Goal: Check status: Check status

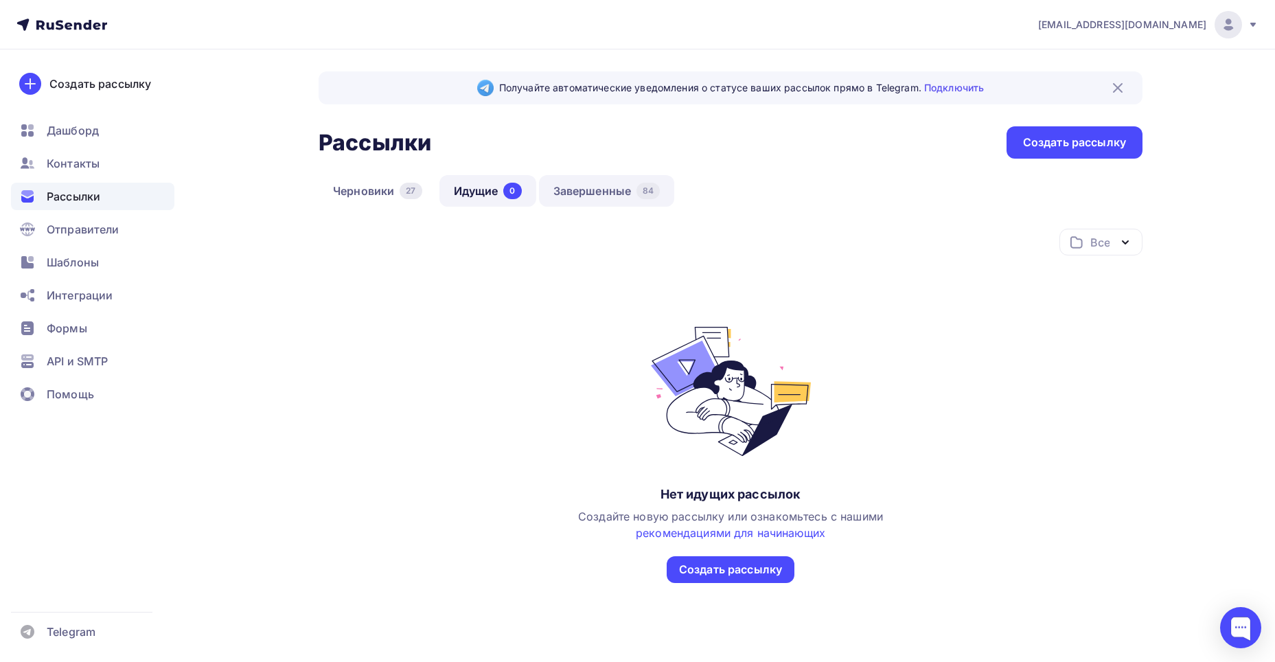
click at [590, 190] on link "Завершенные 84" at bounding box center [607, 191] width 136 height 32
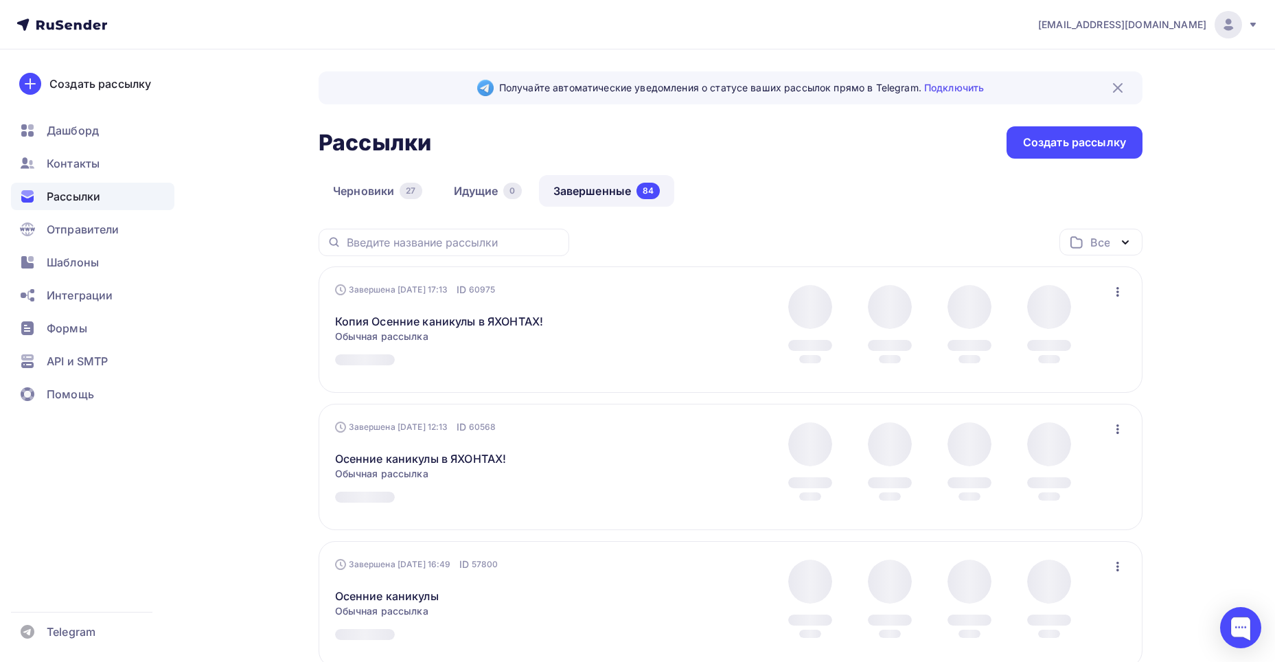
click at [1119, 86] on img at bounding box center [1118, 88] width 16 height 16
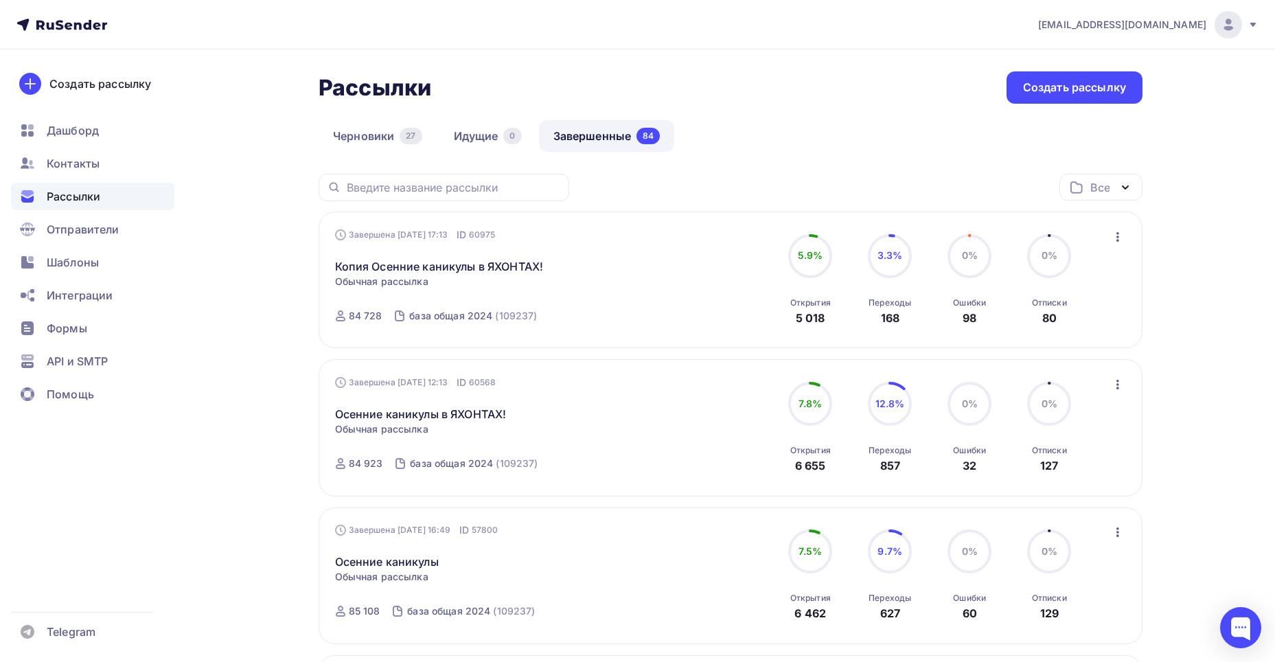
click at [1117, 238] on icon "button" at bounding box center [1118, 237] width 16 height 16
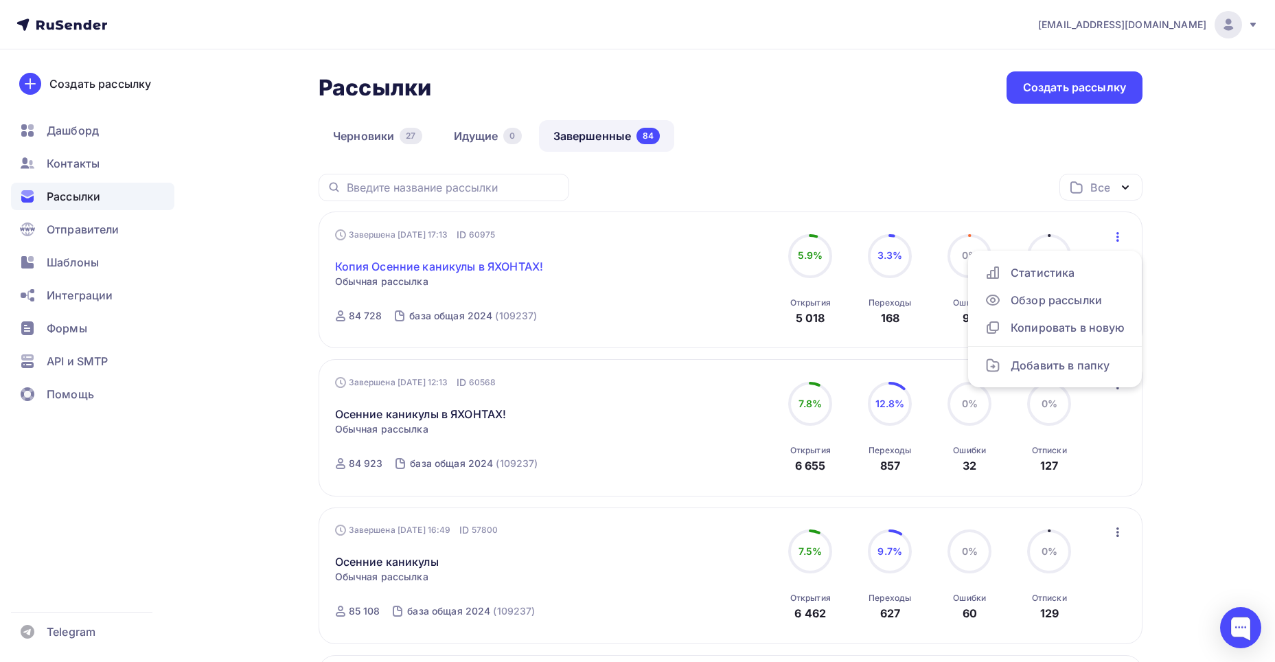
click at [496, 265] on link "Копия Осенние каникулы в ЯХОНТАХ!" at bounding box center [439, 266] width 209 height 16
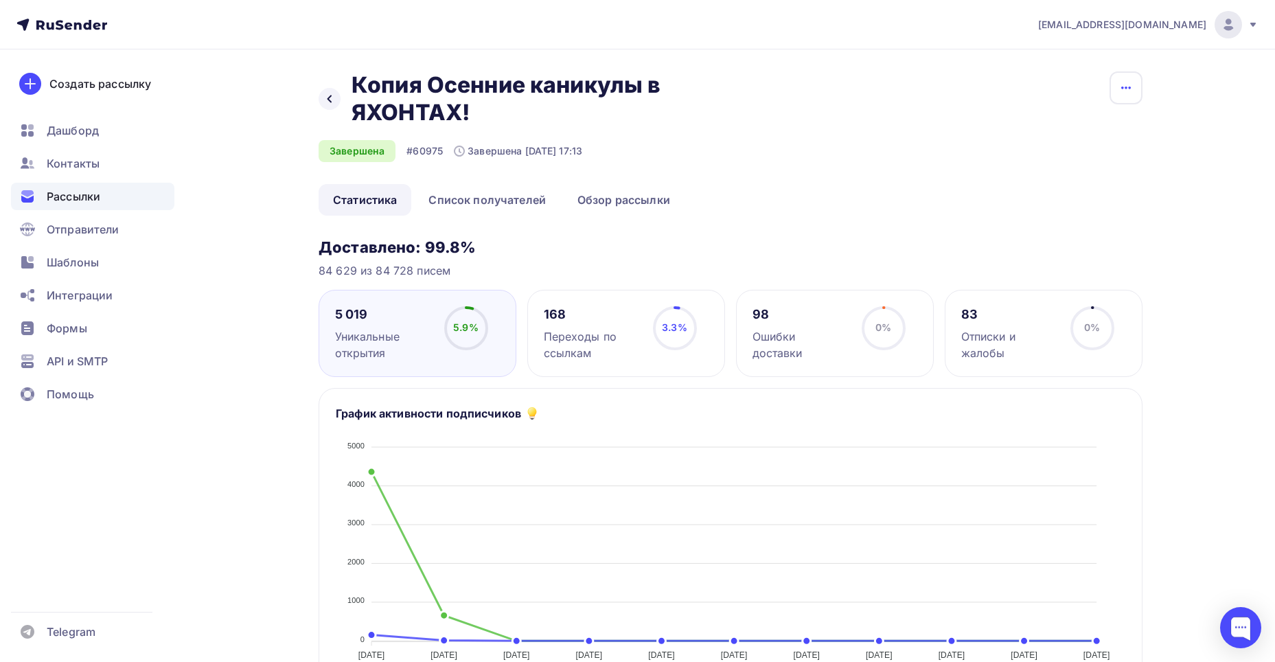
click at [1127, 87] on icon "button" at bounding box center [1126, 88] width 10 height 3
click at [722, 183] on div "Назад Копия Осенние каникулы в ЯХОНТАХ! Копия Осенние каникулы в ЯХОНТАХ! Завер…" at bounding box center [731, 127] width 824 height 113
click at [332, 94] on icon at bounding box center [329, 98] width 11 height 11
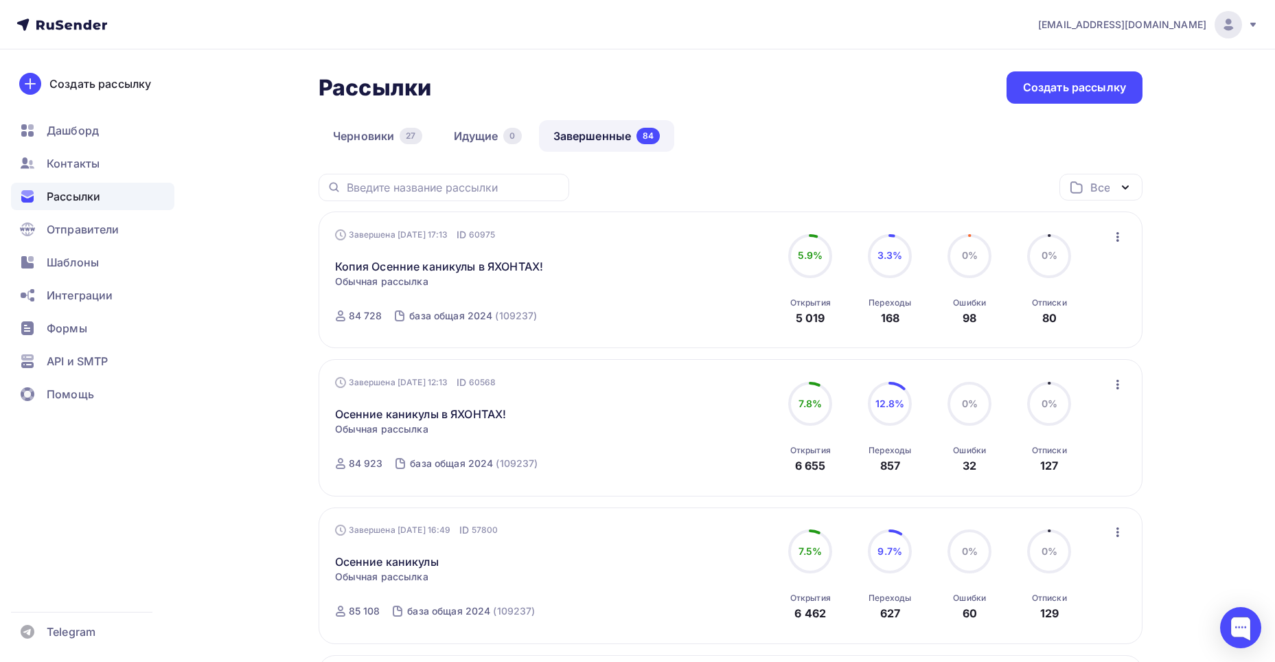
click at [1119, 235] on icon "button" at bounding box center [1118, 237] width 16 height 16
click at [1038, 304] on div "Обзор рассылки" at bounding box center [1055, 300] width 141 height 16
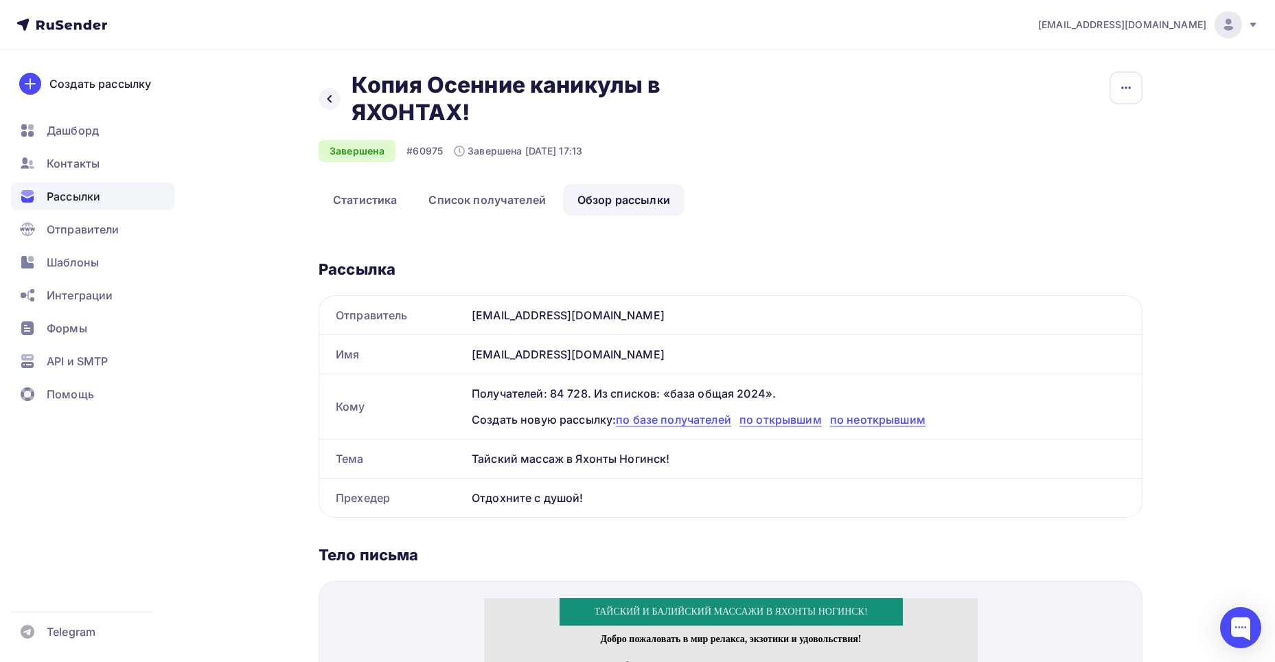
drag, startPoint x: 389, startPoint y: 87, endPoint x: 463, endPoint y: 113, distance: 78.2
click at [463, 113] on h2 "Копия Осенние каникулы в ЯХОНТАХ!" at bounding box center [559, 98] width 415 height 55
click at [1110, 77] on button "button" at bounding box center [1126, 87] width 33 height 33
click at [674, 117] on h2 "Копия Осенние каникулы в ЯХОНТАХ!" at bounding box center [559, 98] width 415 height 55
click at [338, 89] on div "Назад Копия Осенние каникулы в ЯХОНТАХ! Копия Осенние каникулы в ЯХОНТАХ!" at bounding box center [547, 98] width 457 height 55
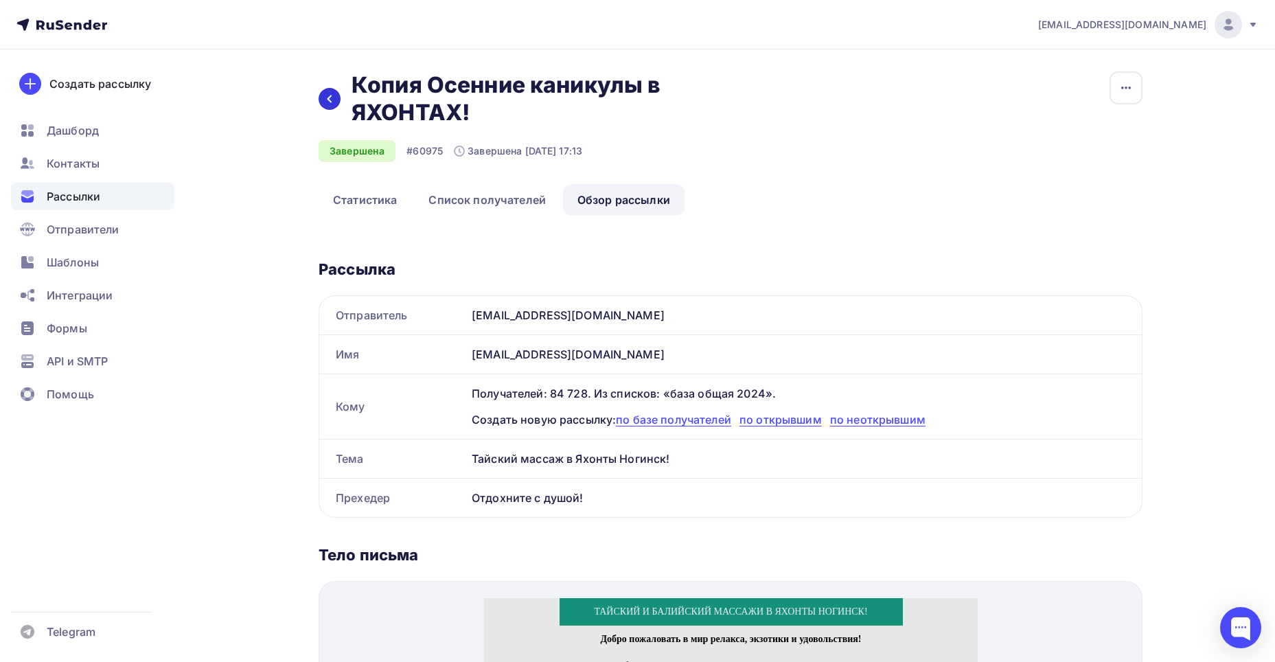
click at [335, 91] on div at bounding box center [330, 99] width 22 height 22
